Goal: Task Accomplishment & Management: Manage account settings

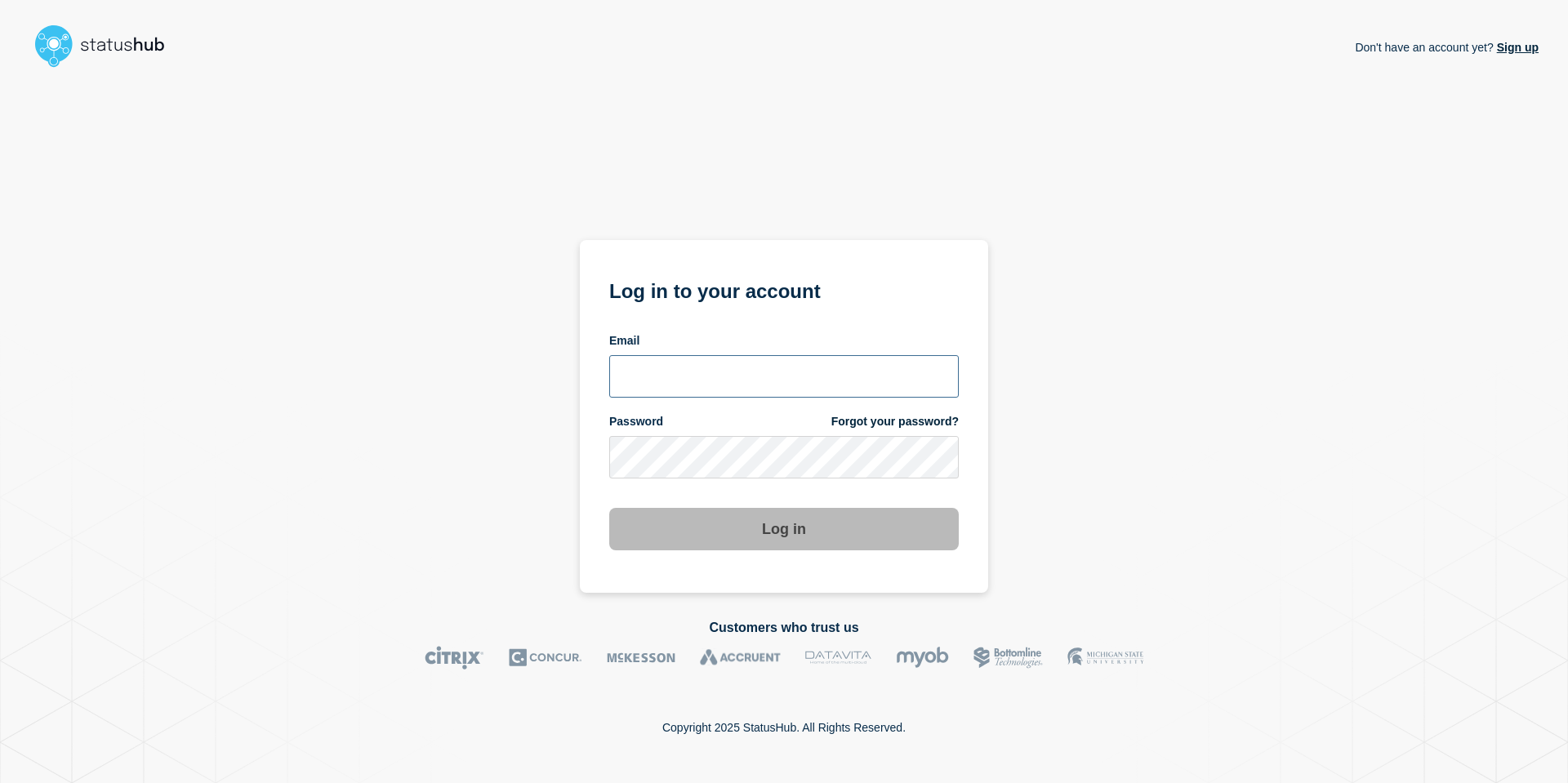
click at [665, 392] on input "email input" at bounding box center [784, 375] width 350 height 42
click at [755, 368] on input "email input" at bounding box center [784, 375] width 350 height 42
type input "andre.botha@theaccessgroup.com"
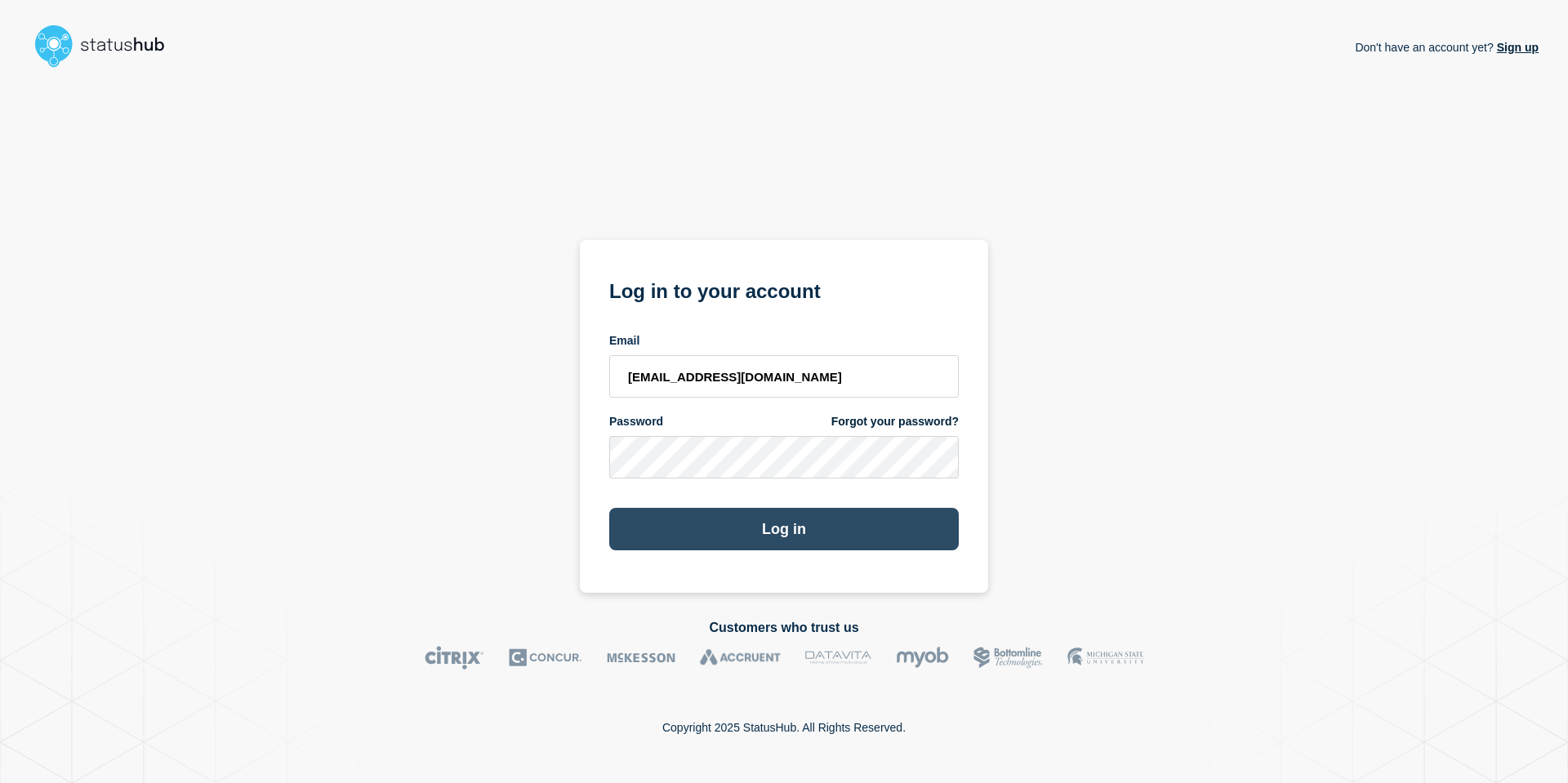
click at [793, 535] on button "Log in" at bounding box center [784, 529] width 350 height 42
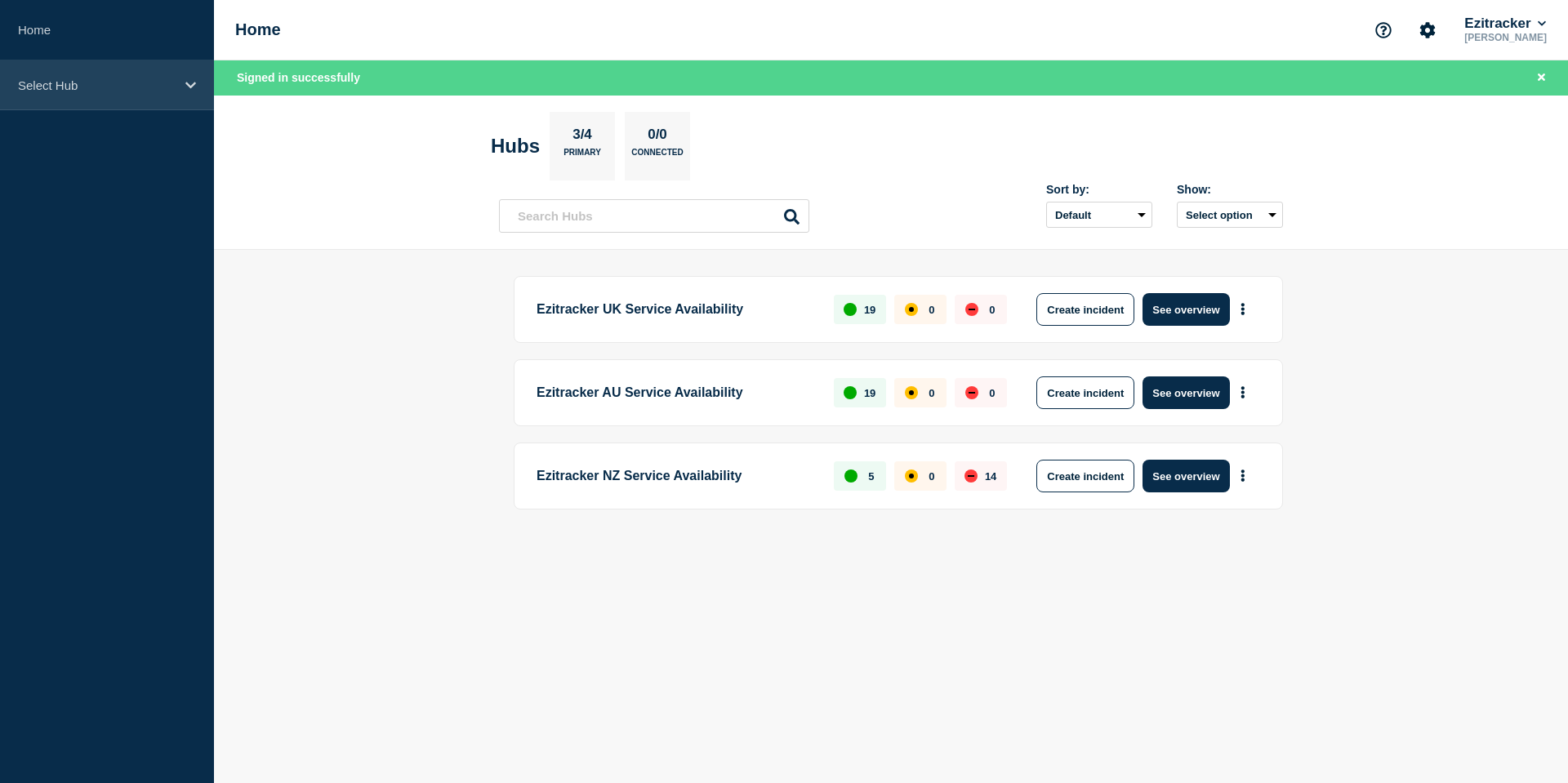
click at [88, 98] on div "Select Hub" at bounding box center [106, 85] width 214 height 50
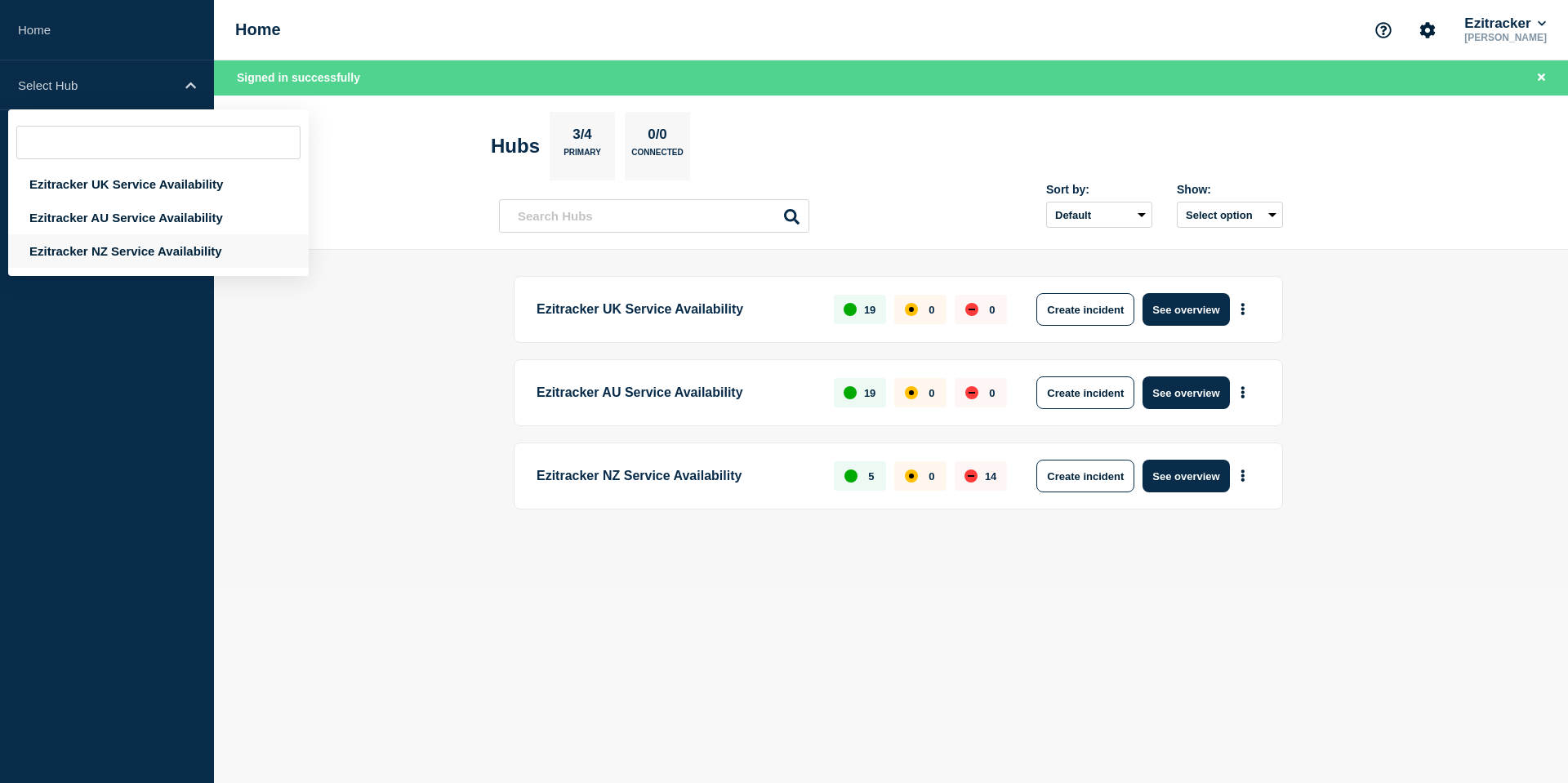
click at [104, 247] on div "Ezitracker NZ Service Availability" at bounding box center [158, 251] width 300 height 34
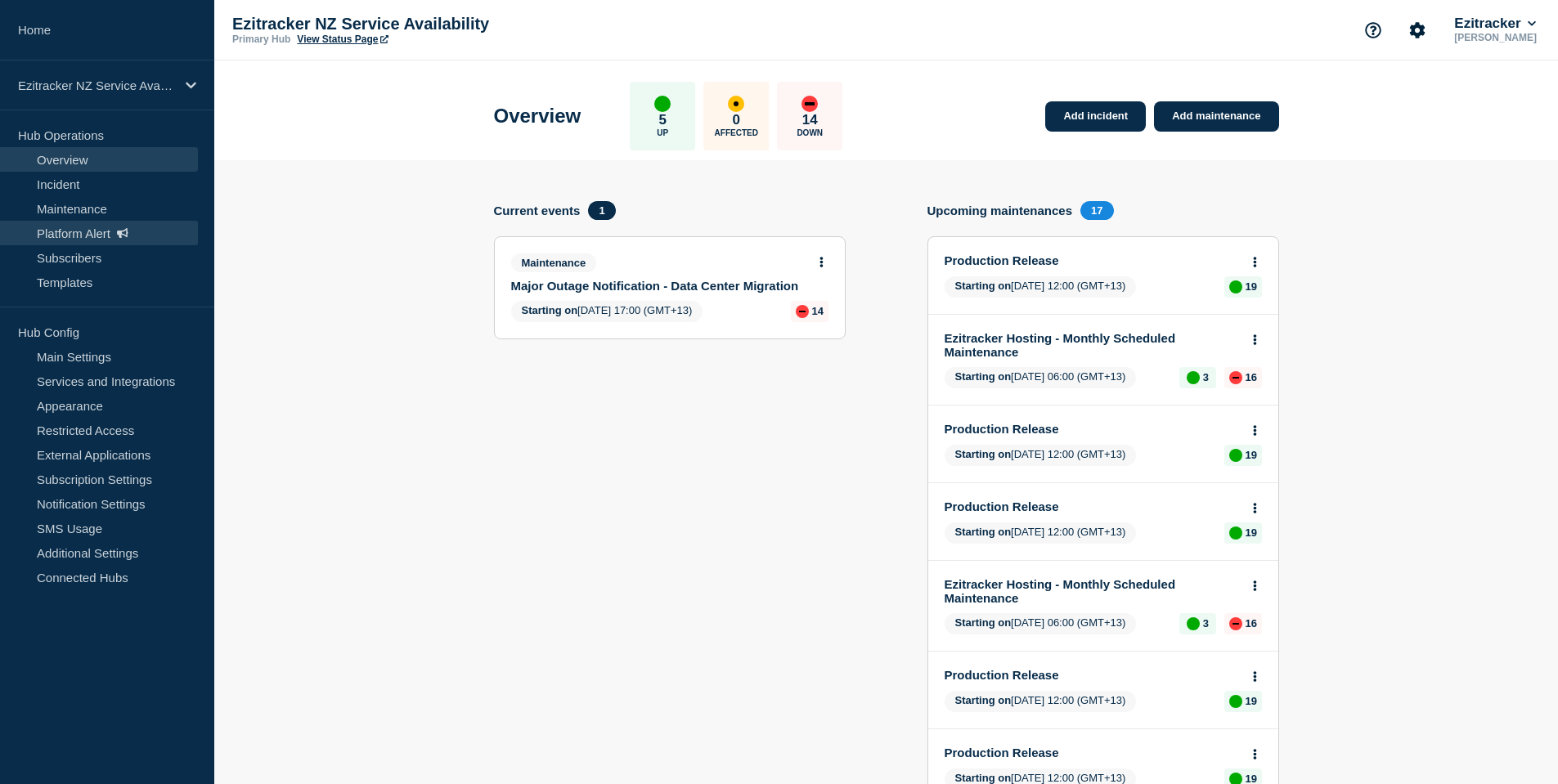
click at [50, 227] on link "Platform Alert" at bounding box center [98, 233] width 198 height 25
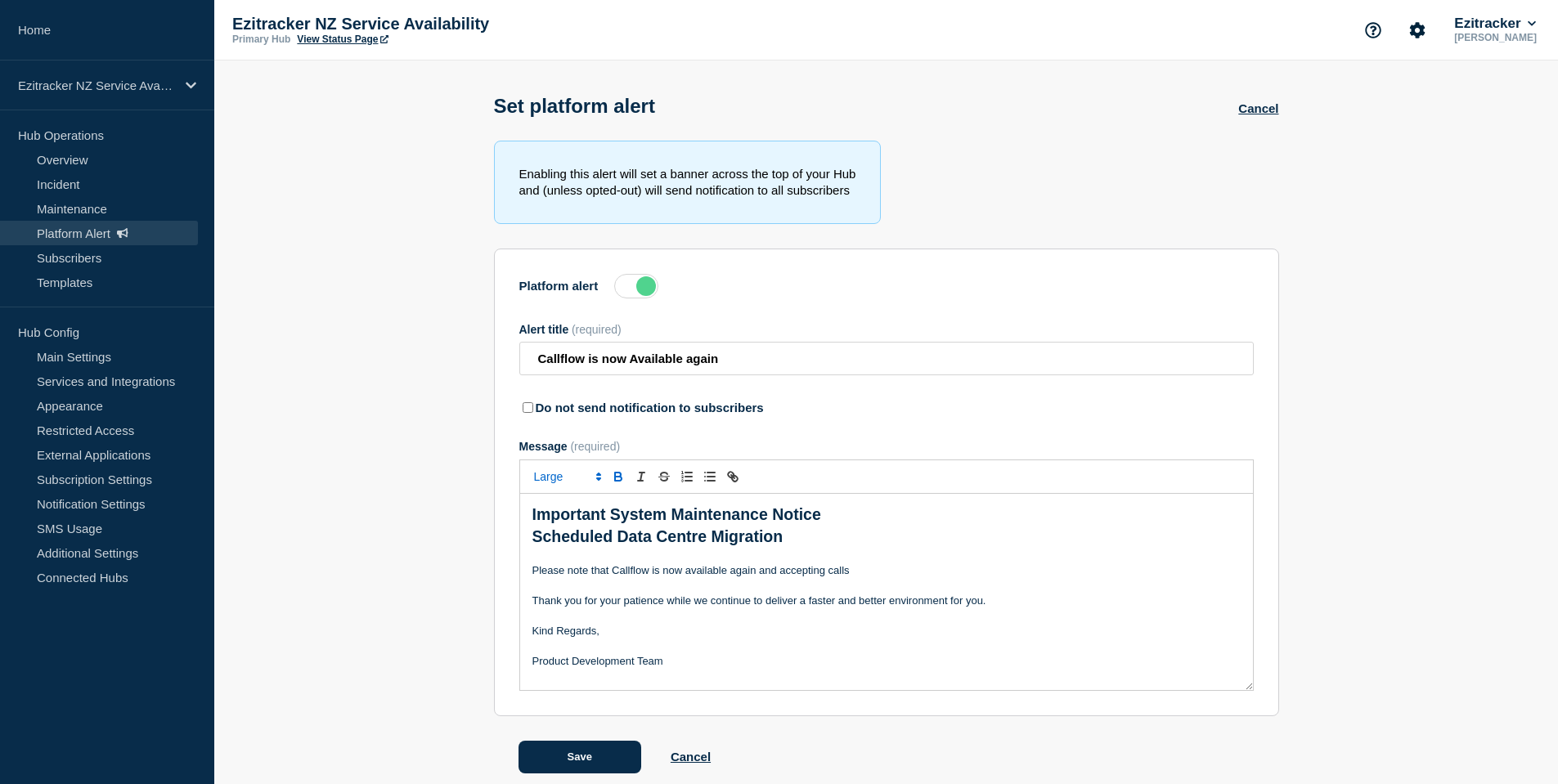
click at [740, 604] on p "Thank you for your patience while we continue to deliver a faster and better en…" at bounding box center [886, 601] width 708 height 15
click at [795, 366] on input "Callflow is now Available again" at bounding box center [886, 359] width 735 height 34
type input "Ezitracker Migration Complete"
click at [722, 555] on p "Message" at bounding box center [886, 556] width 708 height 15
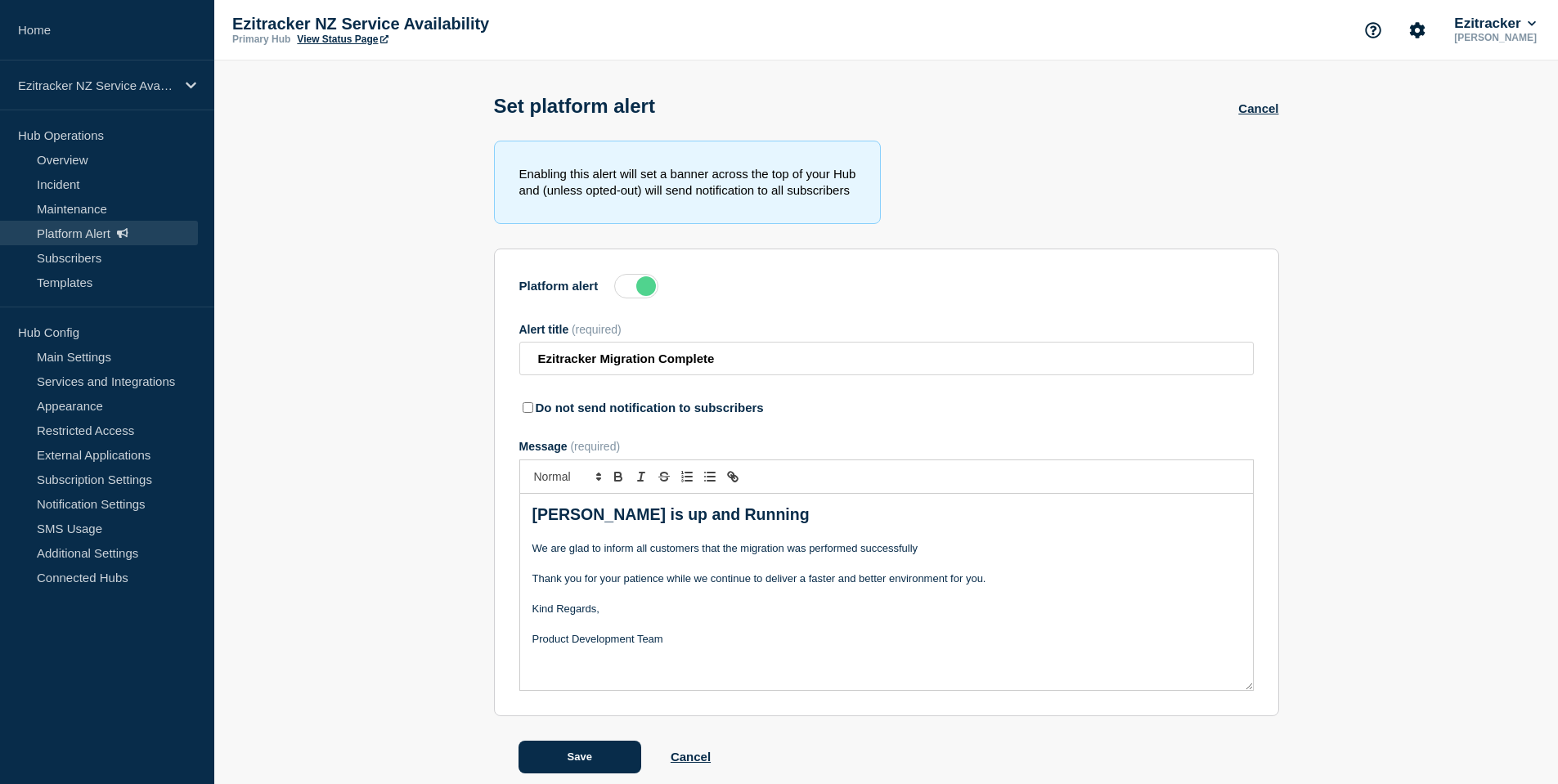
click at [966, 540] on p "Message" at bounding box center [886, 533] width 708 height 15
click at [1132, 607] on p "If there are any problem please raise it with the Support team and we will ende…" at bounding box center [886, 609] width 708 height 15
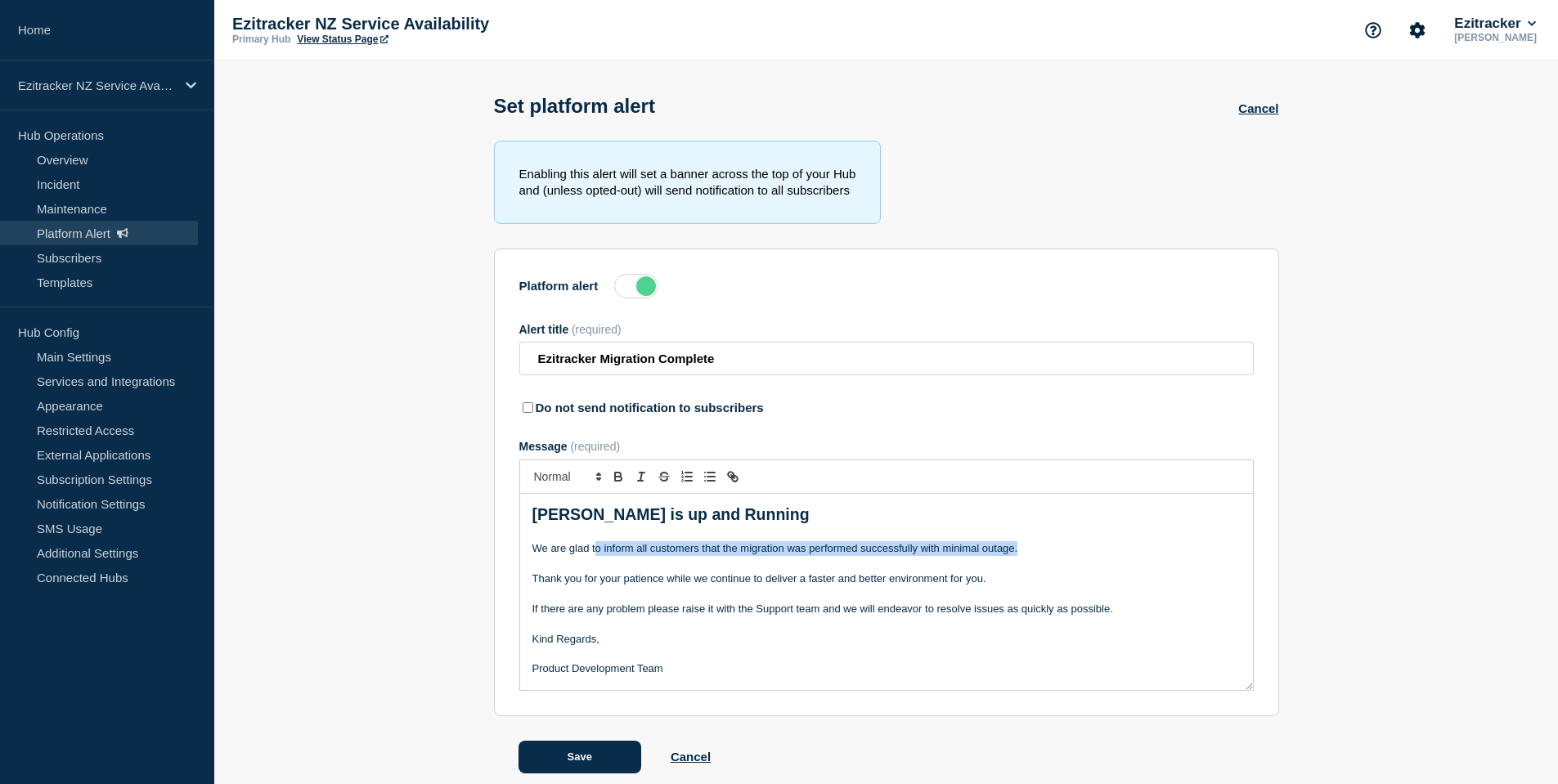
drag, startPoint x: 593, startPoint y: 554, endPoint x: 1037, endPoint y: 555, distance: 444.0
click at [1037, 555] on p "We are glad to inform all customers that the migration was performed successful…" at bounding box center [886, 549] width 708 height 15
click at [1053, 553] on p "We are glad to inform all customers that the migration was performed successful…" at bounding box center [886, 549] width 708 height 15
click at [773, 582] on p "Thank you for your patience while we continue to deliver a faster and better en…" at bounding box center [886, 579] width 708 height 15
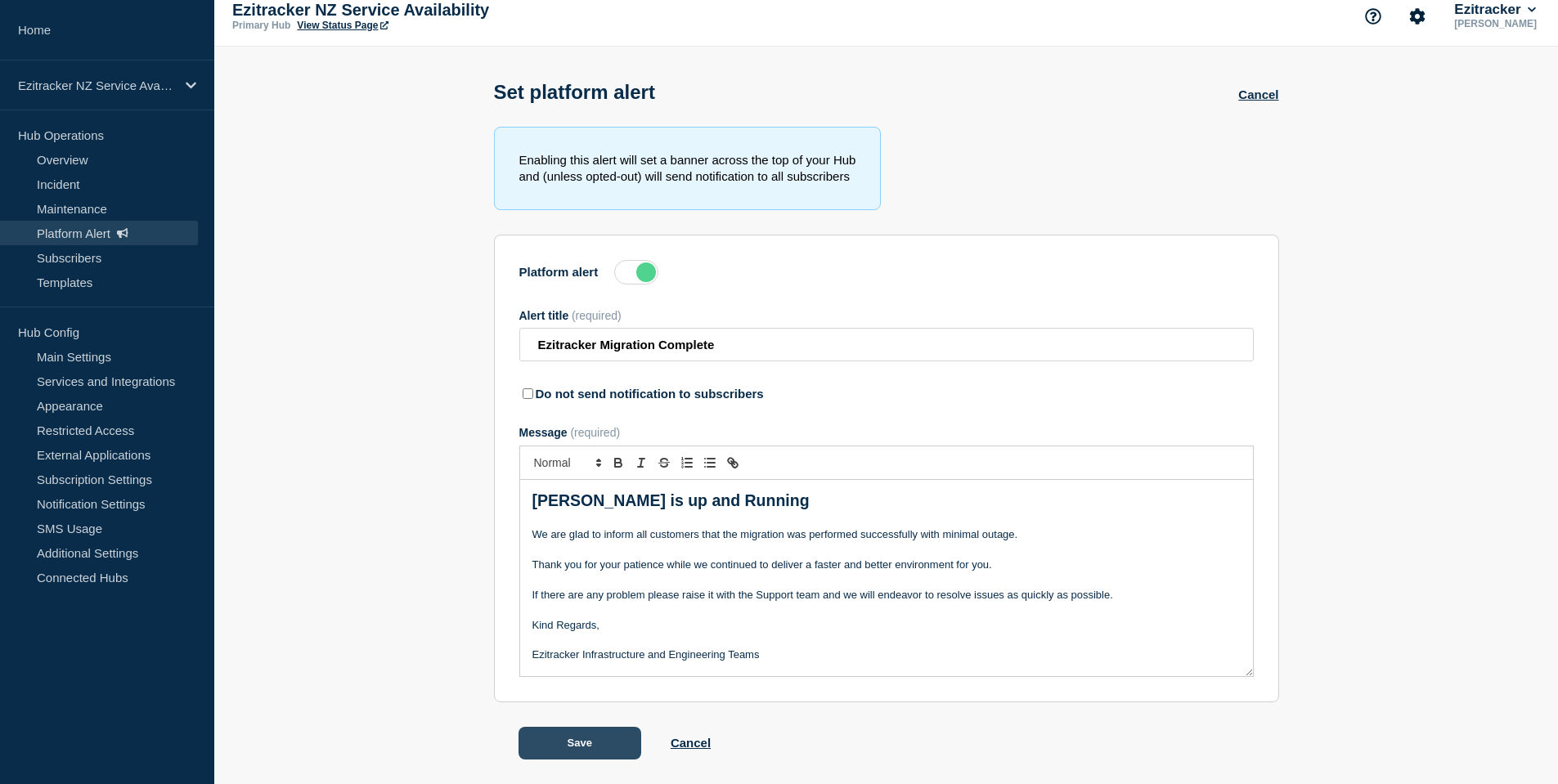
click at [574, 745] on button "Save" at bounding box center [579, 744] width 122 height 33
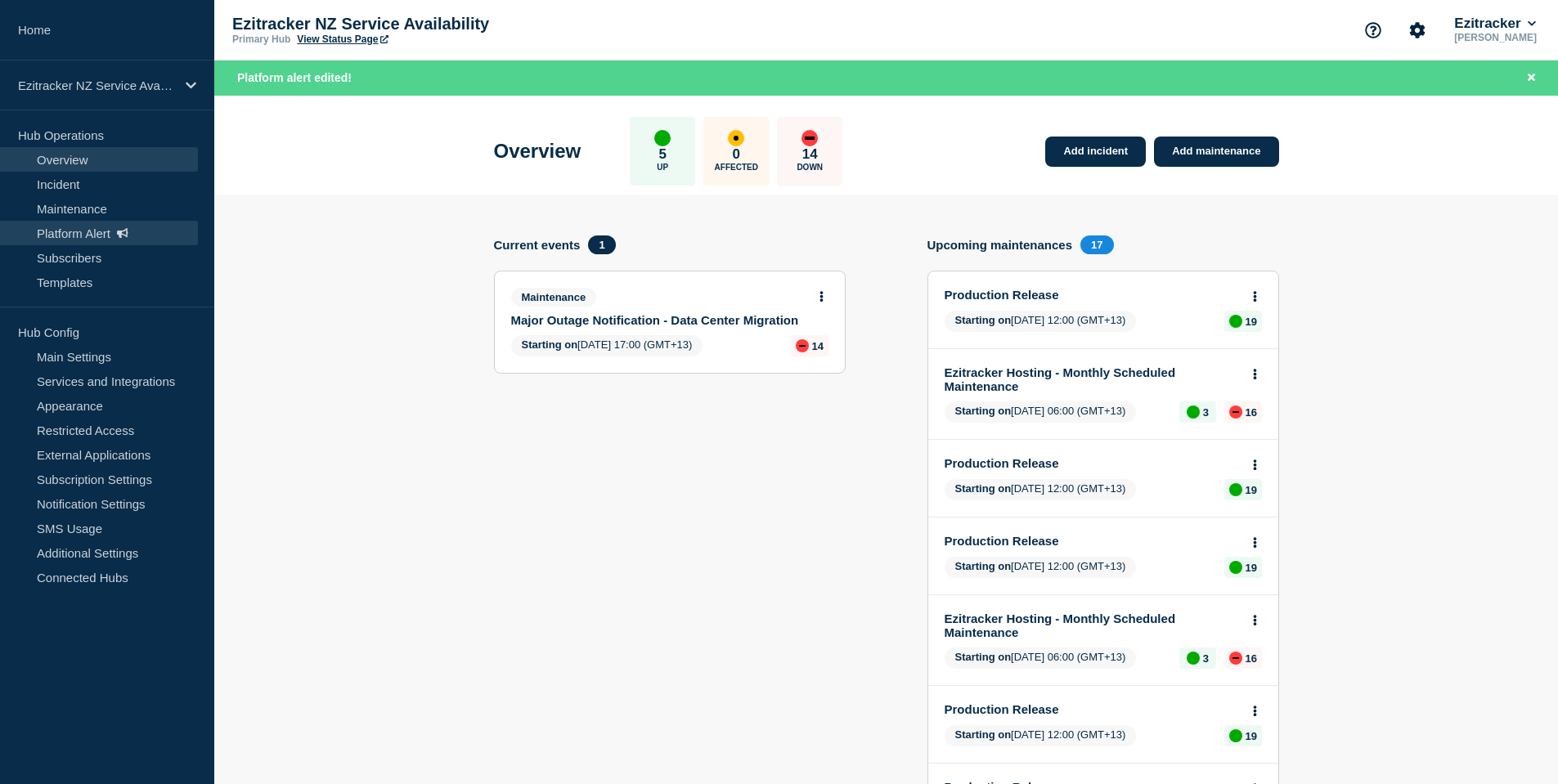
click at [118, 228] on icon at bounding box center [123, 233] width 12 height 10
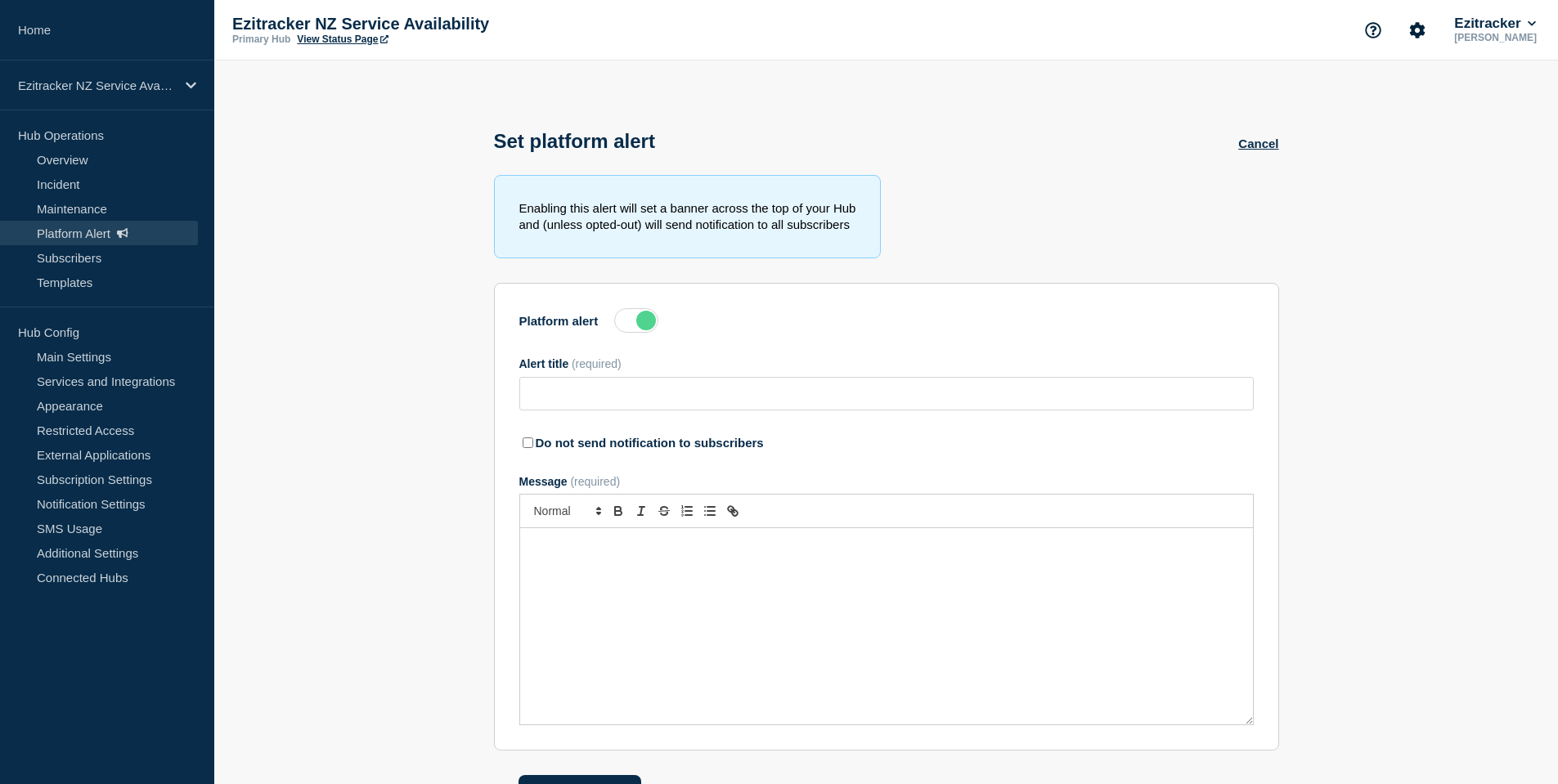
type input "Ezitracker Migration Complete"
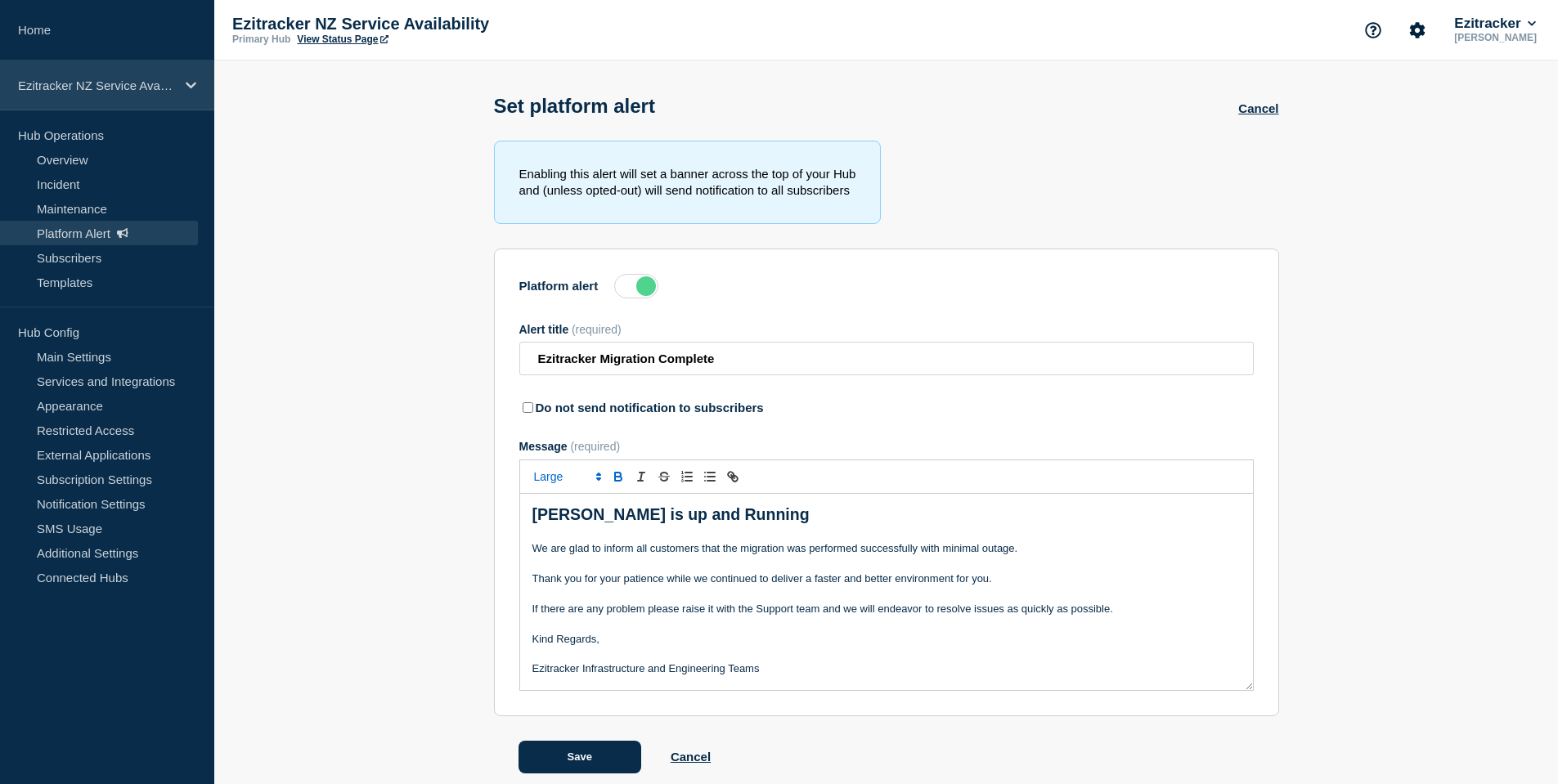
click at [163, 78] on p "Ezitracker NZ Service Availability" at bounding box center [97, 85] width 157 height 14
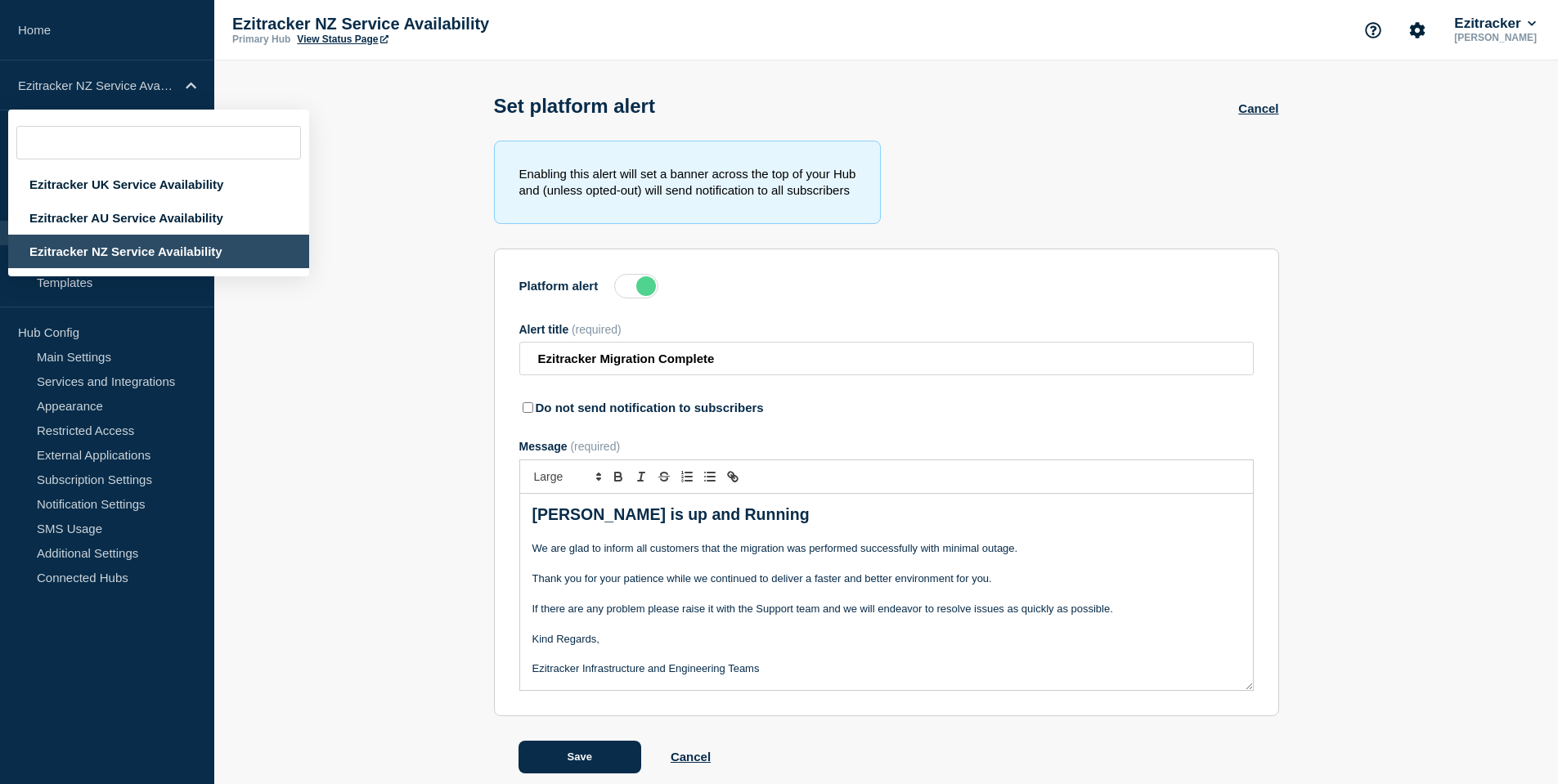
click at [345, 32] on p "Ezitracker NZ Service Availability" at bounding box center [396, 24] width 327 height 19
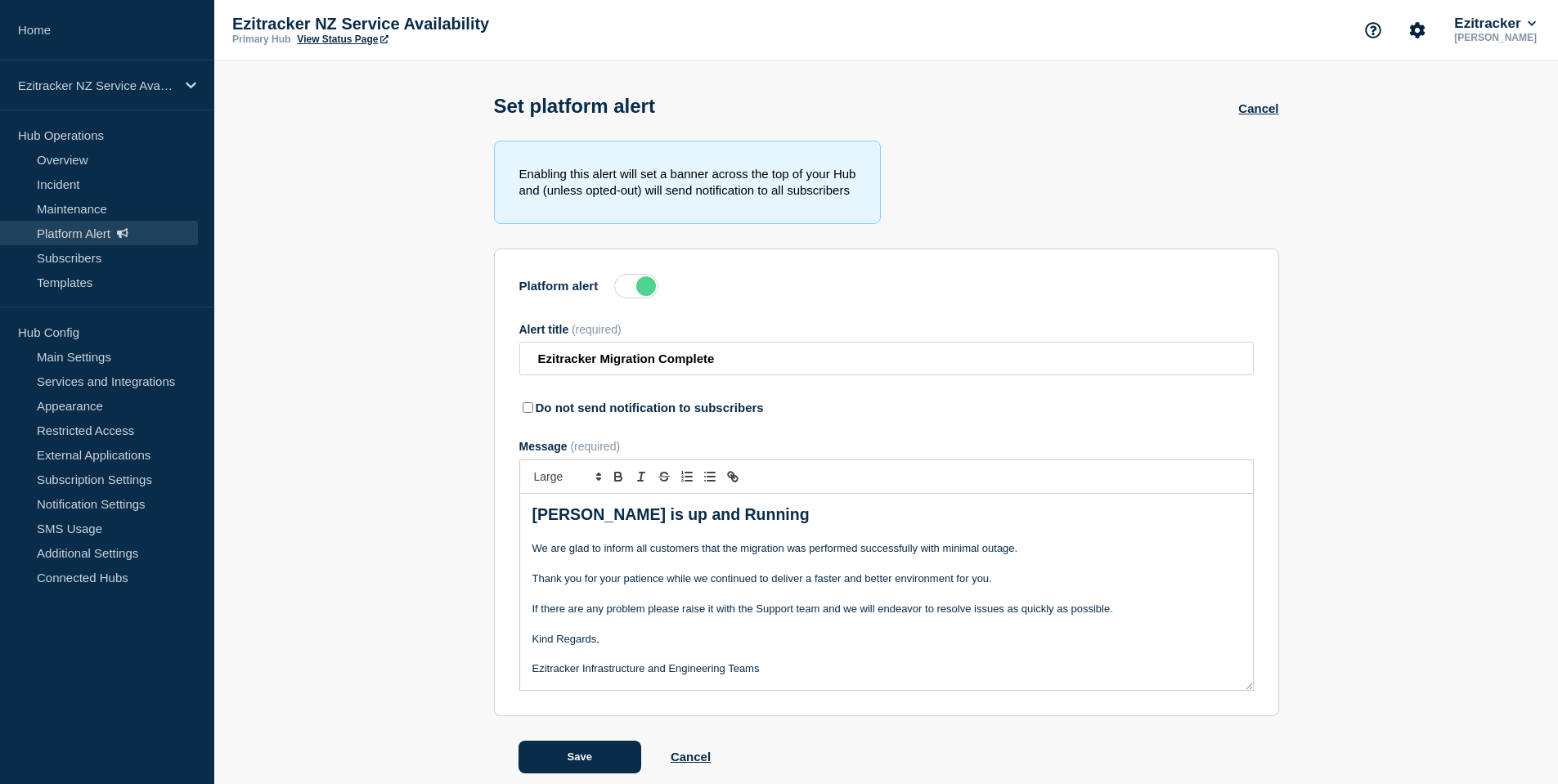
click at [344, 36] on link "View Status Page" at bounding box center [342, 40] width 91 height 12
click at [65, 200] on link "Maintenance" at bounding box center [98, 209] width 198 height 25
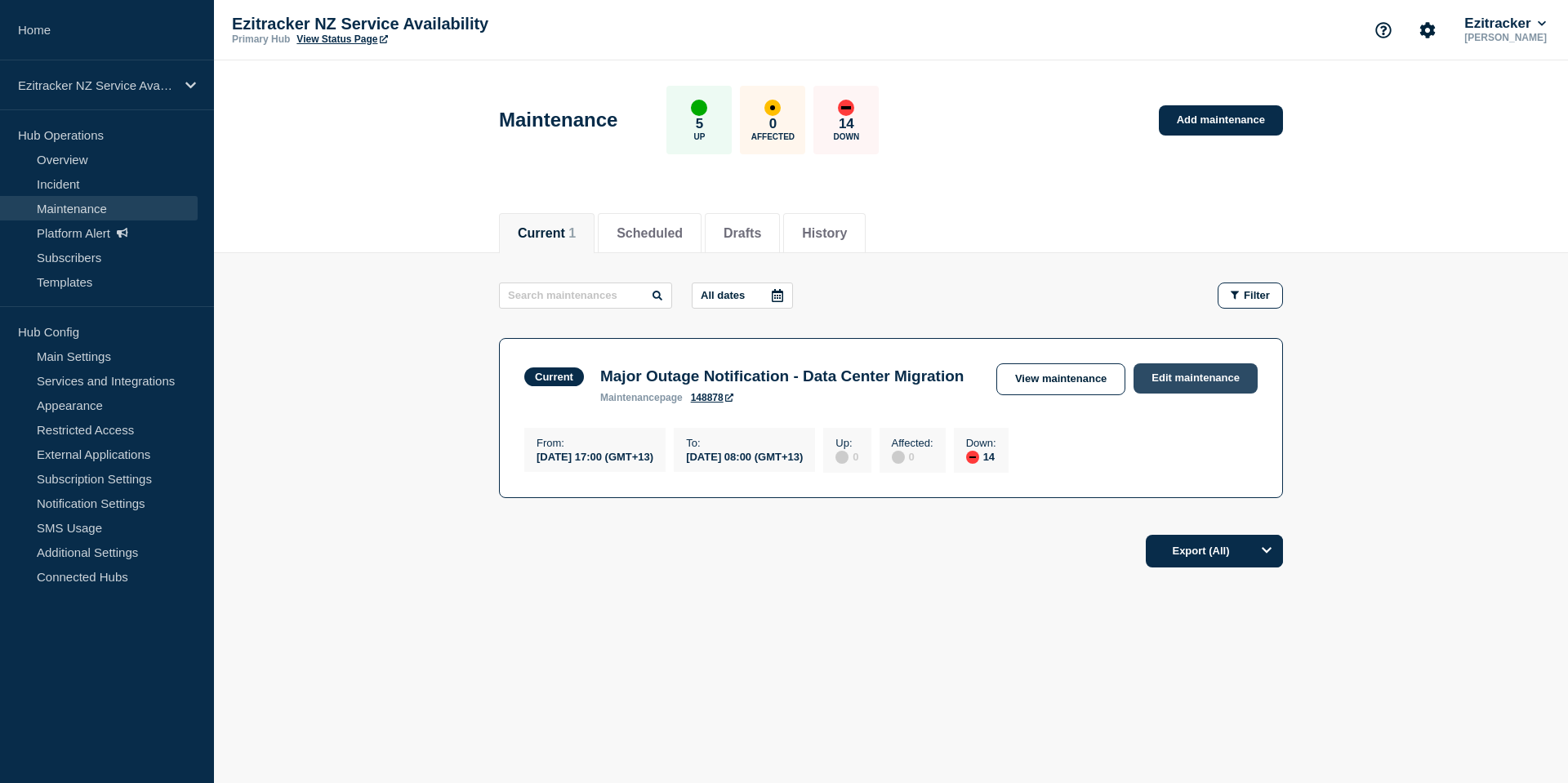
click at [1188, 372] on link "Edit maintenance" at bounding box center [1196, 378] width 124 height 31
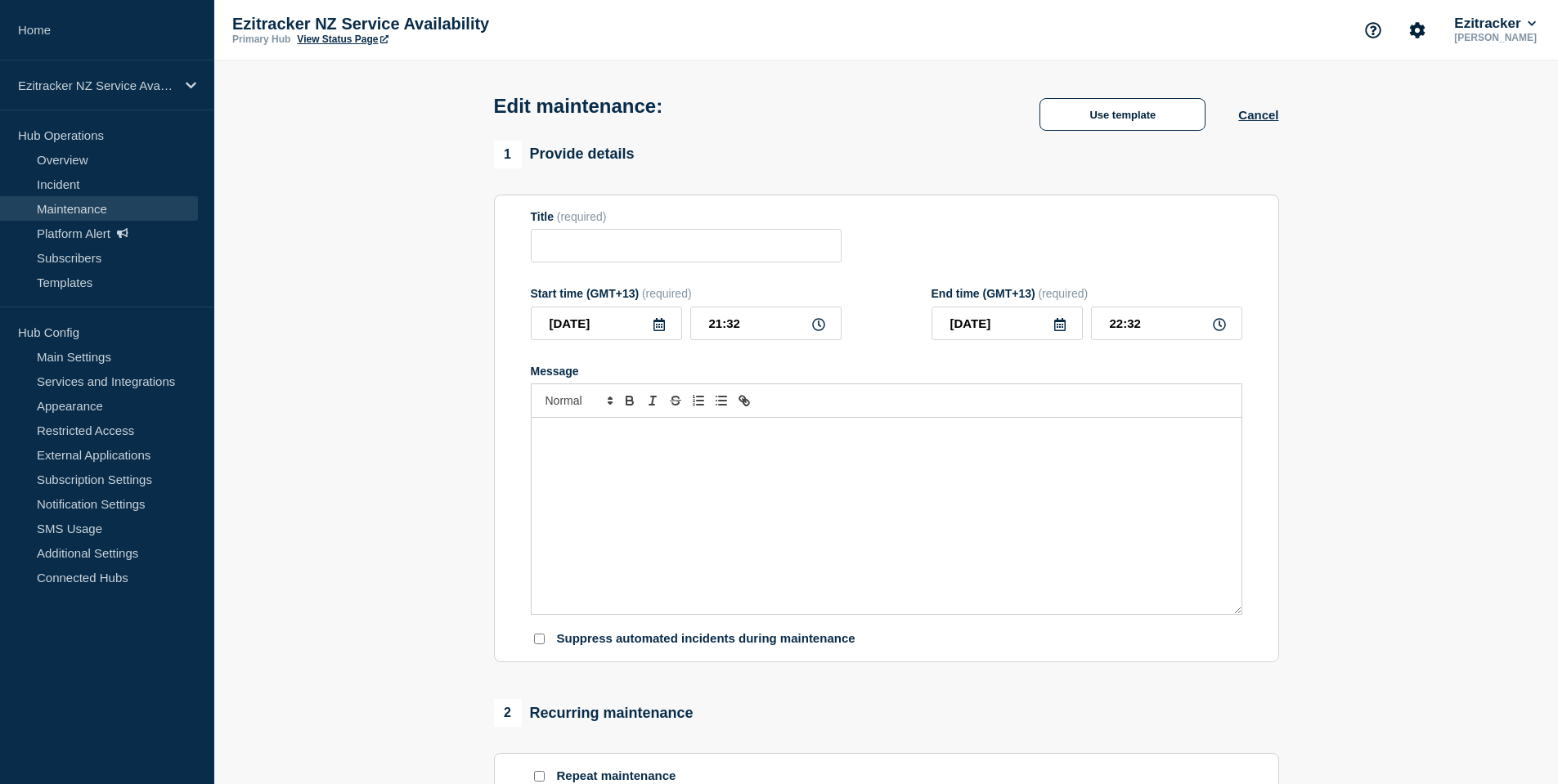
type input "Major Outage Notification - Data Center Migration"
type input "17:00"
type input "[DATE]"
type input "08:00"
checkbox input "true"
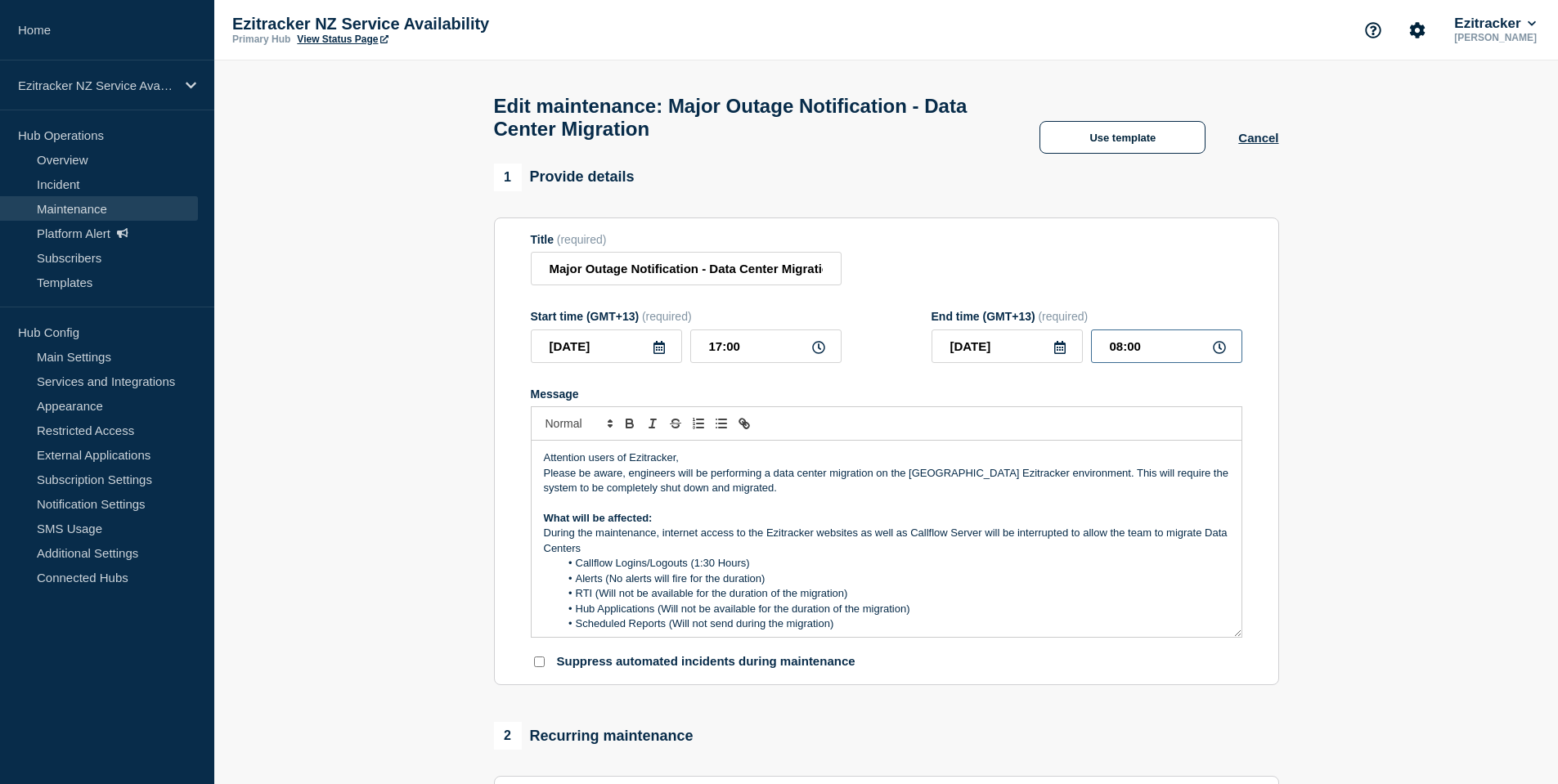
click at [1169, 361] on input "08:00" at bounding box center [1166, 346] width 151 height 34
type input "21:30"
click at [1014, 356] on input "[DATE]" at bounding box center [1007, 346] width 151 height 34
type input "[DATE]"
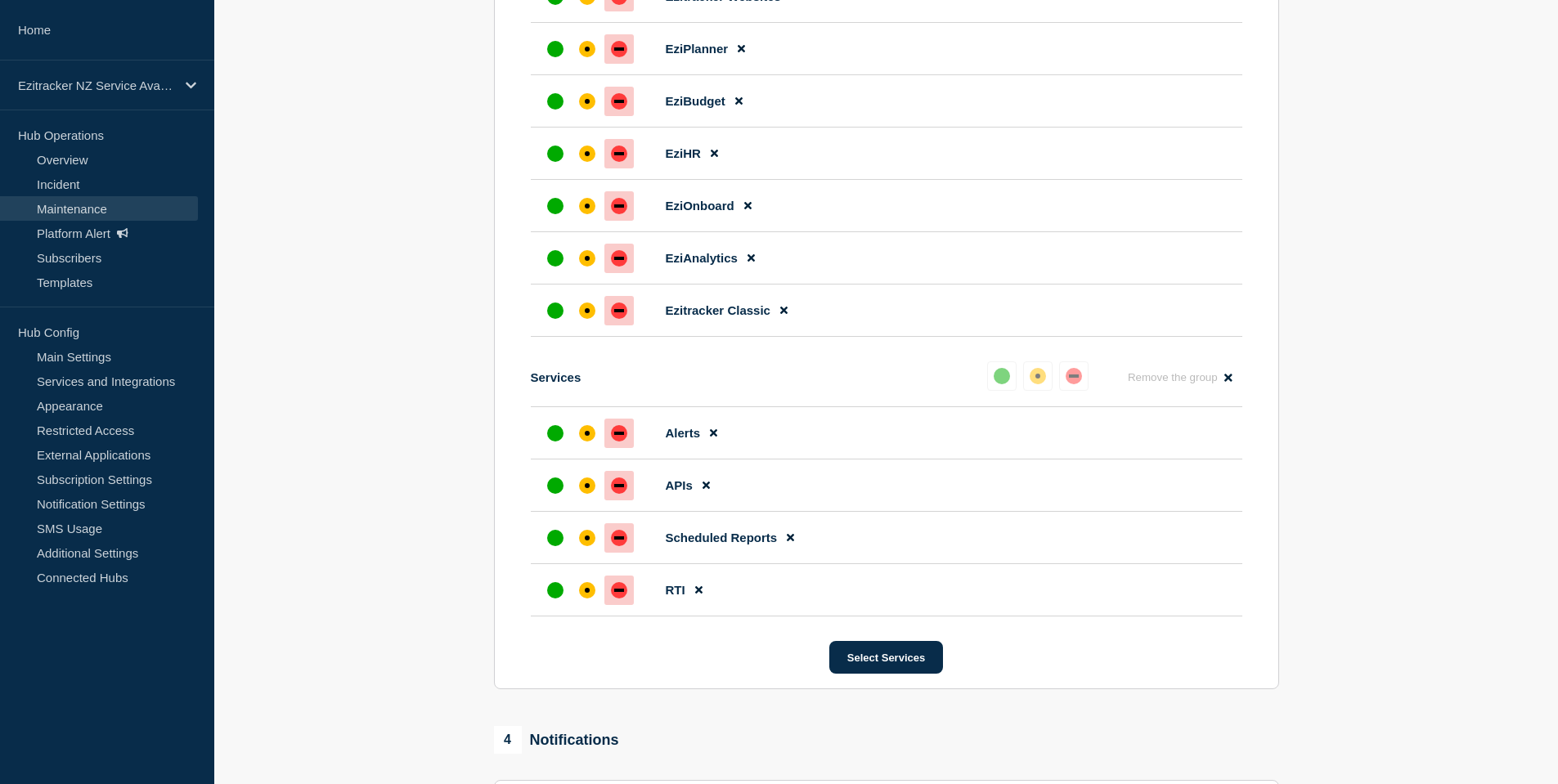
scroll to position [1598, 0]
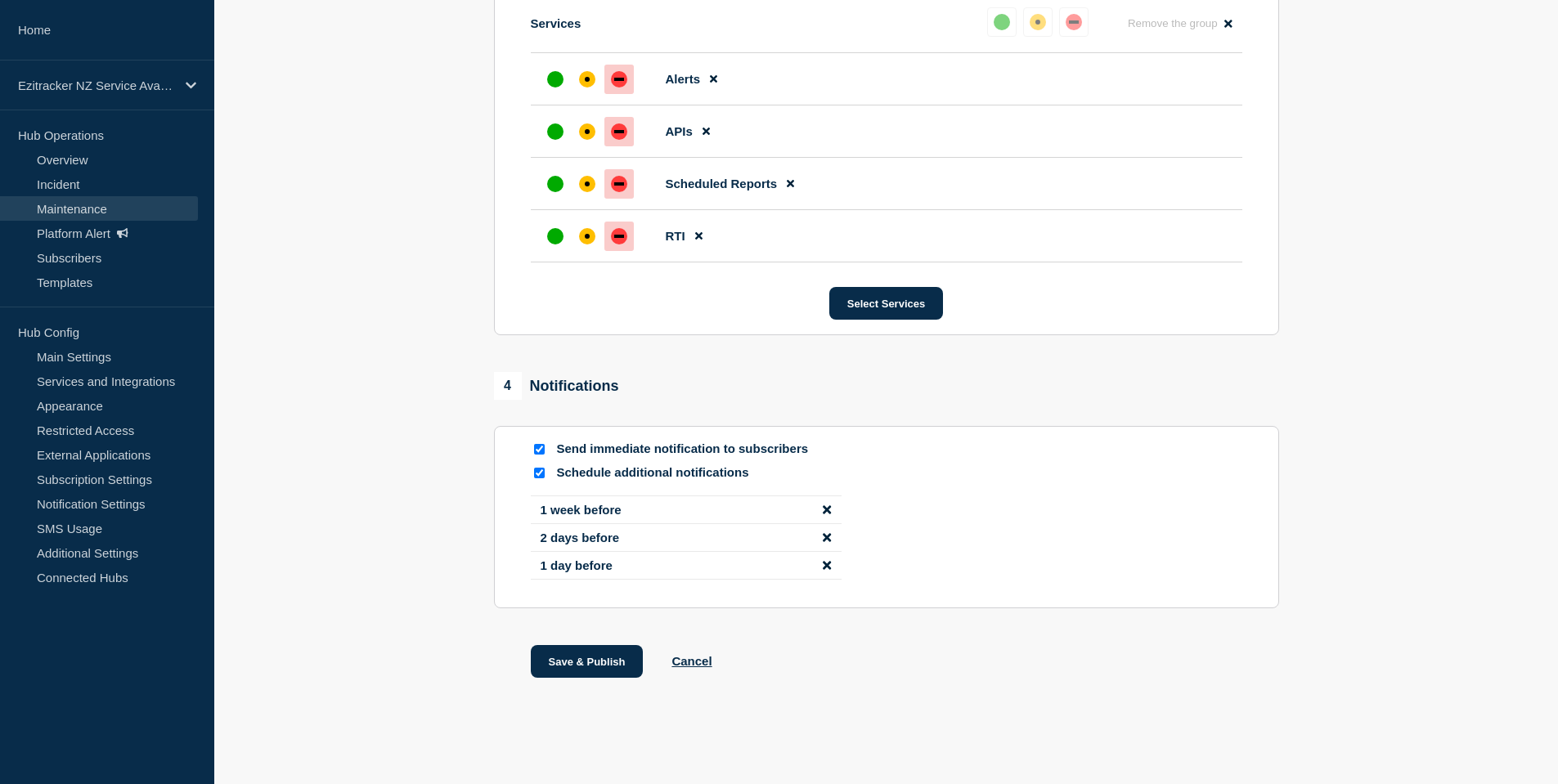
click at [538, 449] on input "Send immediate notification to subscribers" at bounding box center [539, 449] width 11 height 11
checkbox input "false"
click at [591, 659] on button "Save & Publish" at bounding box center [587, 662] width 113 height 33
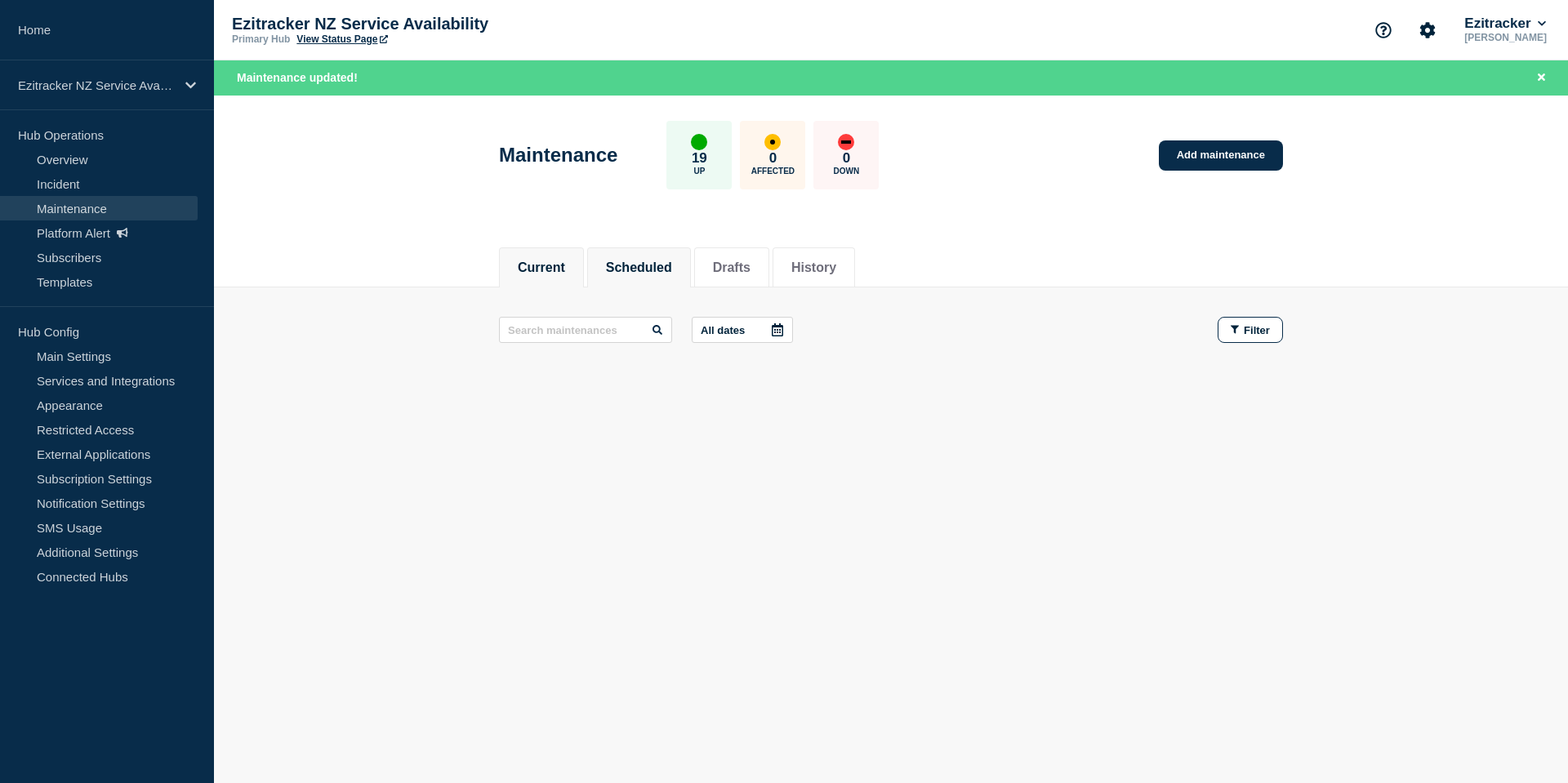
click at [668, 267] on button "Scheduled" at bounding box center [639, 268] width 66 height 15
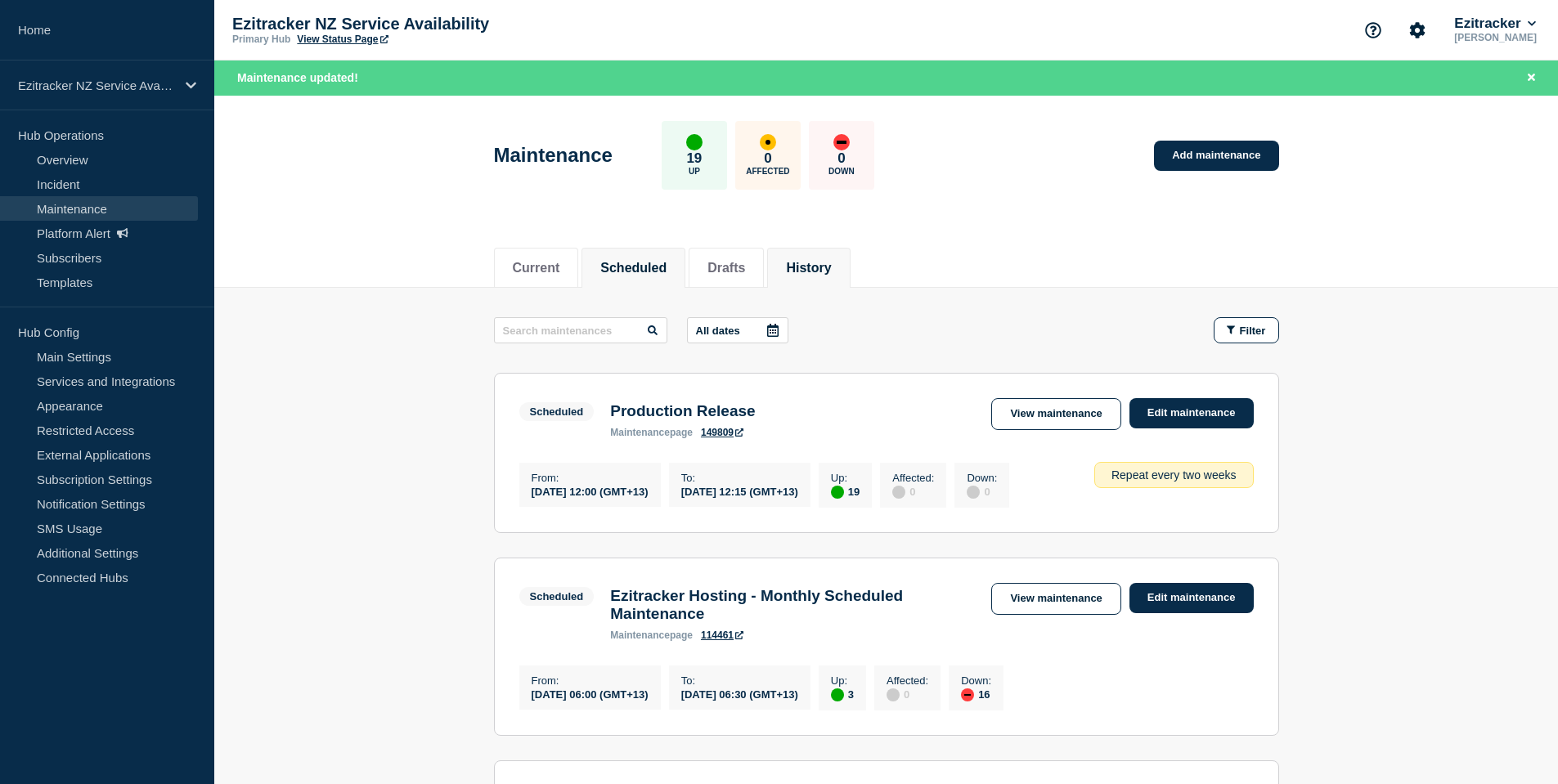
click at [831, 273] on button "History" at bounding box center [808, 268] width 45 height 15
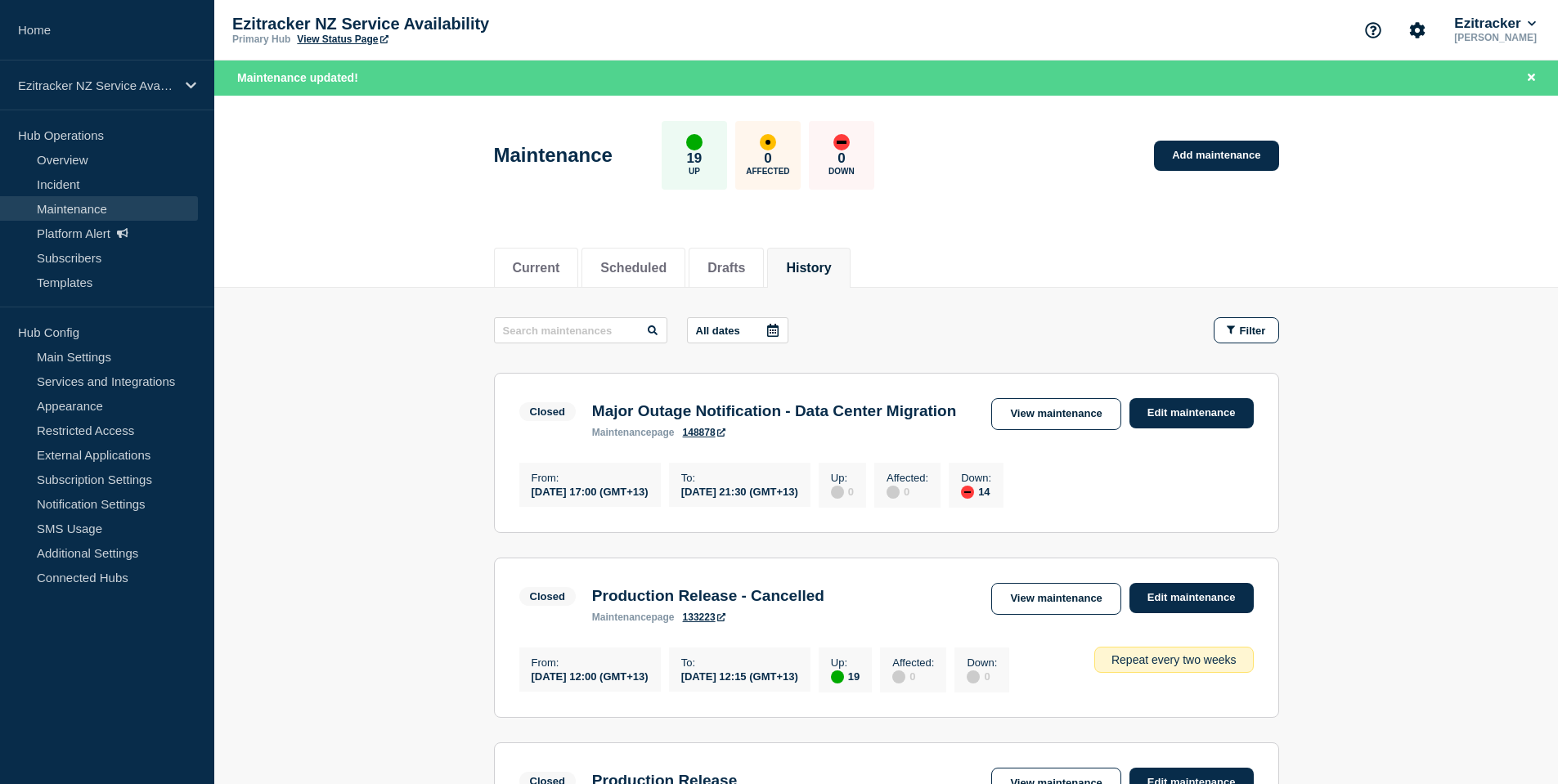
click at [344, 40] on link "View Status Page" at bounding box center [342, 40] width 91 height 12
